Goal: Information Seeking & Learning: Learn about a topic

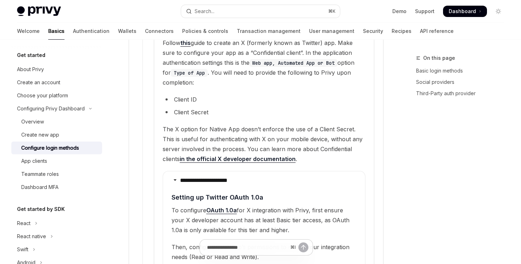
scroll to position [1069, 0]
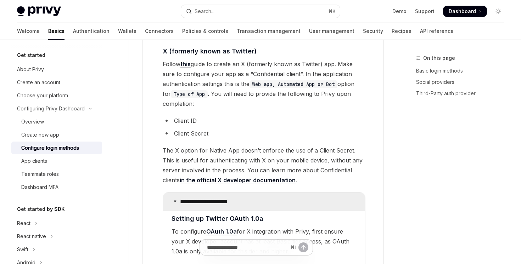
click at [173, 199] on icon at bounding box center [175, 201] width 4 height 4
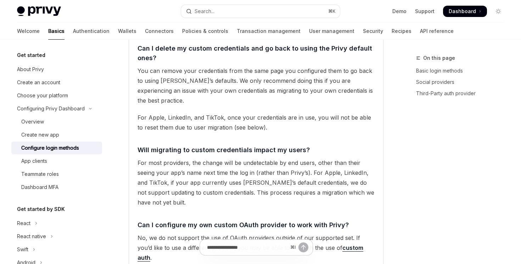
scroll to position [1640, 0]
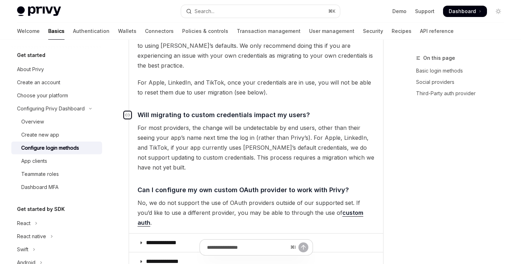
click at [125, 113] on icon "Navigate to header" at bounding box center [127, 115] width 5 height 4
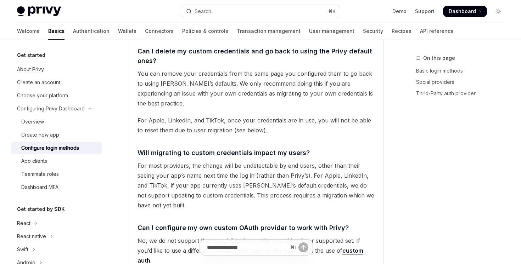
scroll to position [1493, 0]
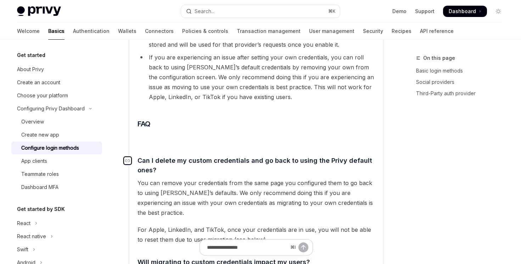
click at [129, 159] on icon "Navigate to header" at bounding box center [127, 161] width 5 height 4
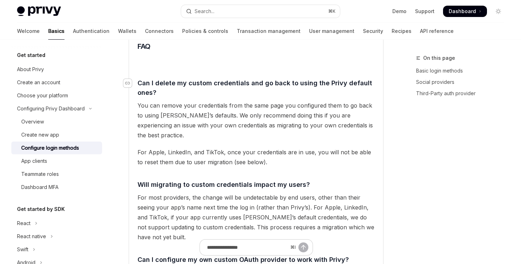
scroll to position [1575, 0]
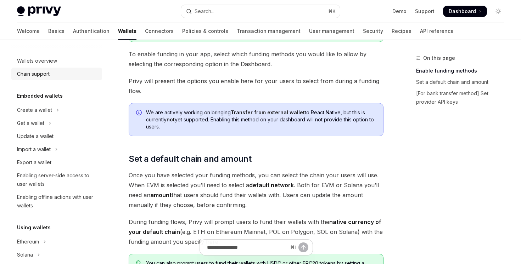
click at [51, 78] on div "Chain support" at bounding box center [57, 74] width 81 height 9
type textarea "*"
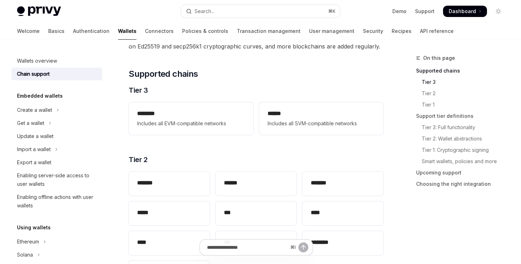
scroll to position [111, 0]
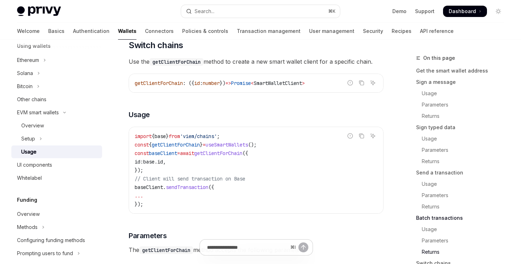
scroll to position [1990, 0]
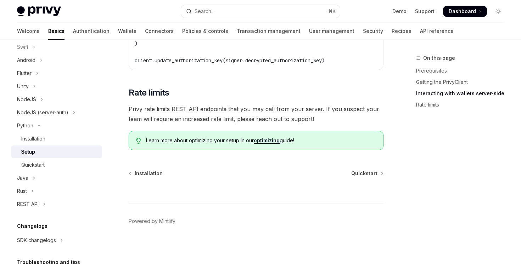
scroll to position [381, 0]
click at [274, 141] on link "optimizing" at bounding box center [267, 140] width 26 height 6
type textarea "*"
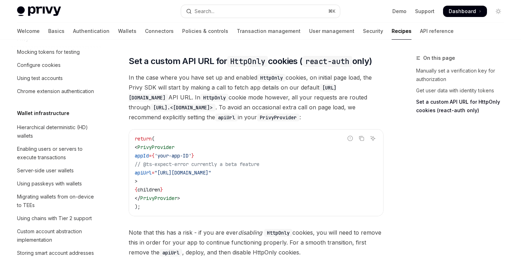
scroll to position [441, 0]
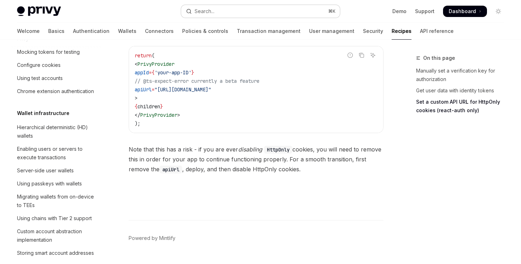
click at [261, 6] on button "Search... ⌘ K" at bounding box center [260, 11] width 158 height 13
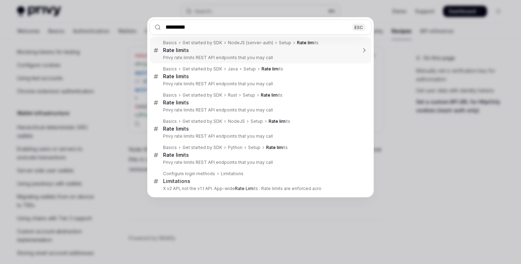
type input "**********"
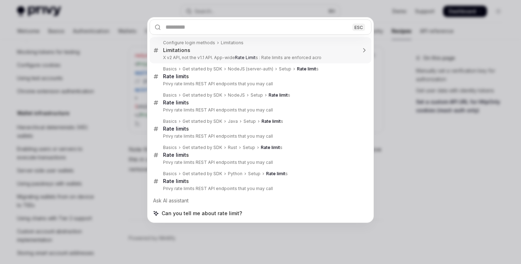
type textarea "*"
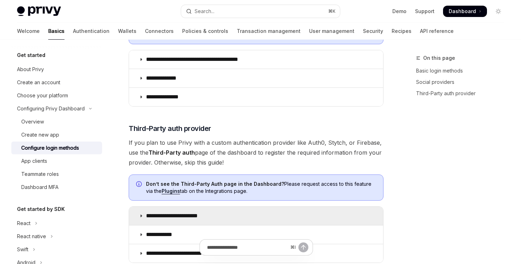
scroll to position [424, 0]
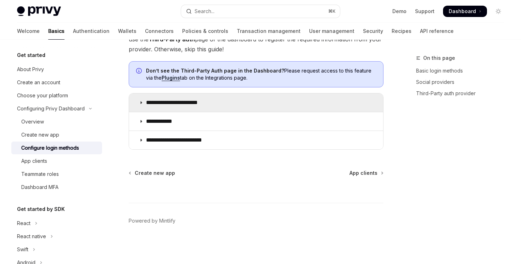
click at [252, 103] on summary "**********" at bounding box center [256, 103] width 254 height 18
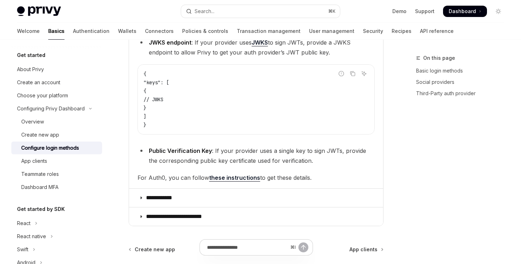
scroll to position [605, 0]
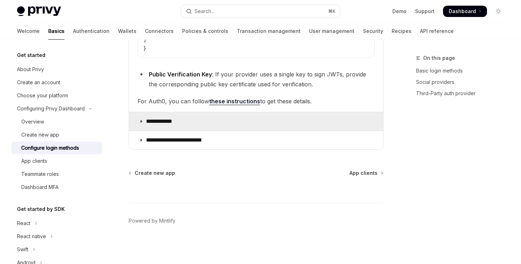
click at [252, 119] on summary "**********" at bounding box center [256, 121] width 254 height 18
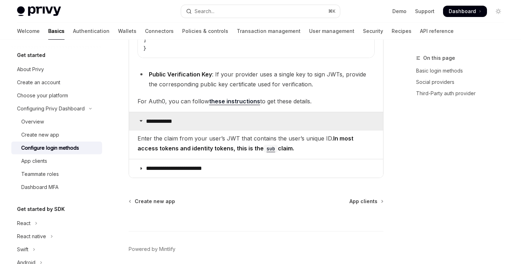
scroll to position [633, 0]
